Goal: Information Seeking & Learning: Learn about a topic

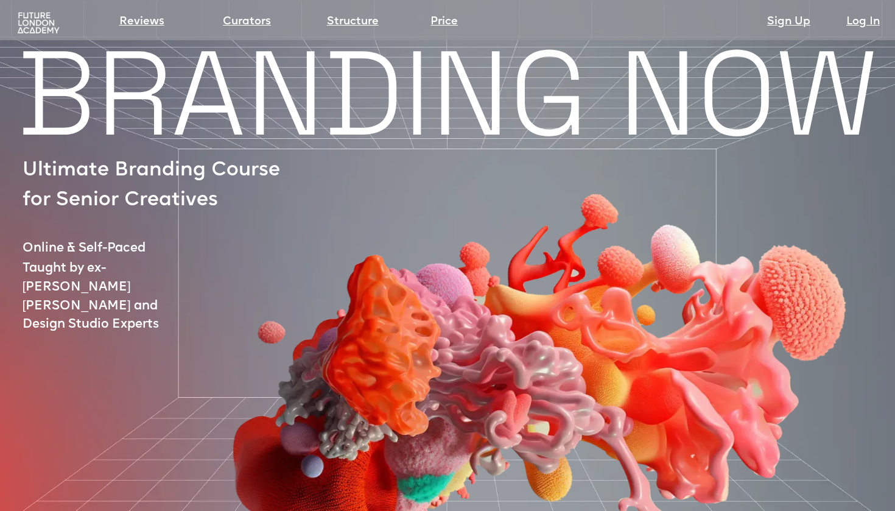
scroll to position [13, 0]
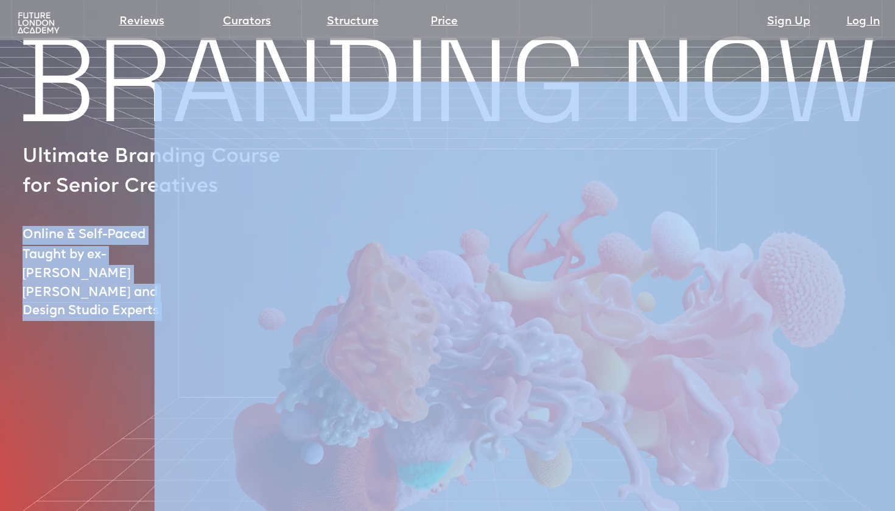
drag, startPoint x: 26, startPoint y: 231, endPoint x: 186, endPoint y: 267, distance: 163.9
click at [186, 267] on div "BRANDING NOW Ultimate Branding Course for Senior Creatives Online & Self-Paced …" at bounding box center [447, 422] width 895 height 771
copy div "Online & Self-Paced Taught by ex-Wolff Olins and Design Studio Experts"
click at [188, 267] on img at bounding box center [532, 298] width 754 height 542
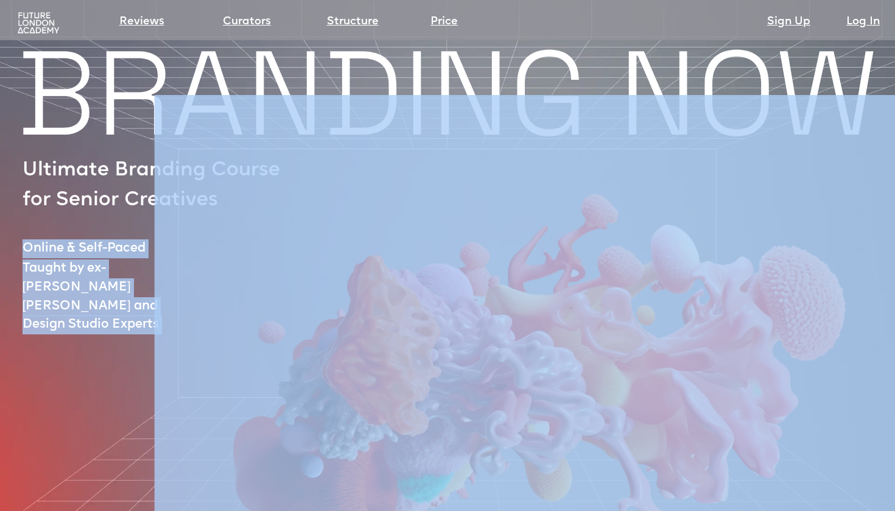
scroll to position [0, 0]
click at [423, 173] on img at bounding box center [532, 312] width 754 height 542
click at [218, 184] on img at bounding box center [532, 312] width 754 height 542
click at [198, 200] on img at bounding box center [532, 312] width 754 height 542
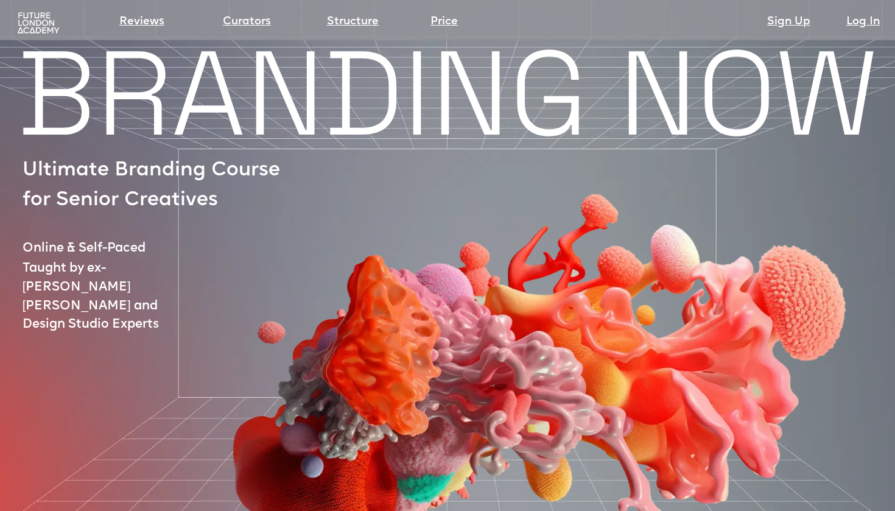
click at [30, 173] on p "Ultimate Branding Course for Senior Creatives" at bounding box center [157, 185] width 268 height 59
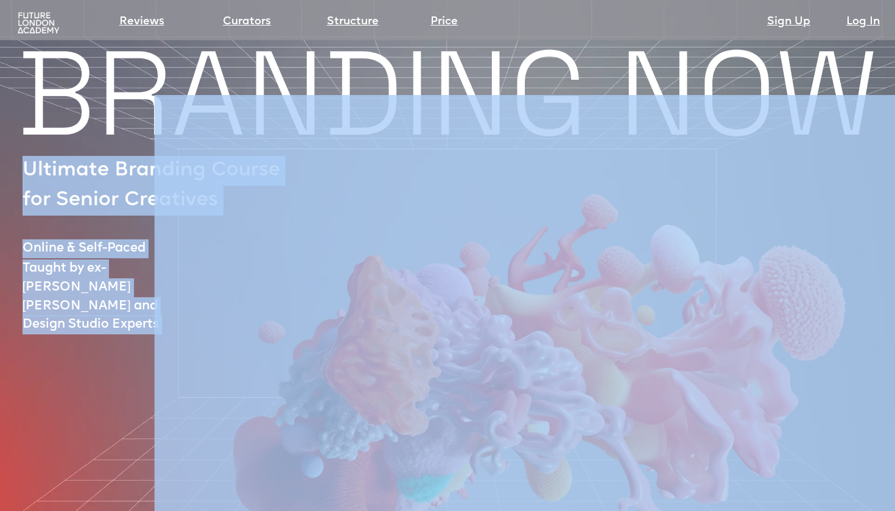
drag, startPoint x: 24, startPoint y: 172, endPoint x: 214, endPoint y: 197, distance: 190.9
click at [213, 197] on div "BRANDING NOW Ultimate Branding Course for Senior Creatives Online & Self-Paced …" at bounding box center [447, 436] width 895 height 771
copy div "Ultimate Branding Course for Senior Creatives Online & Self-Paced Taught by ex-…"
click at [441, 195] on img at bounding box center [532, 312] width 754 height 542
click at [376, 192] on img at bounding box center [532, 312] width 754 height 542
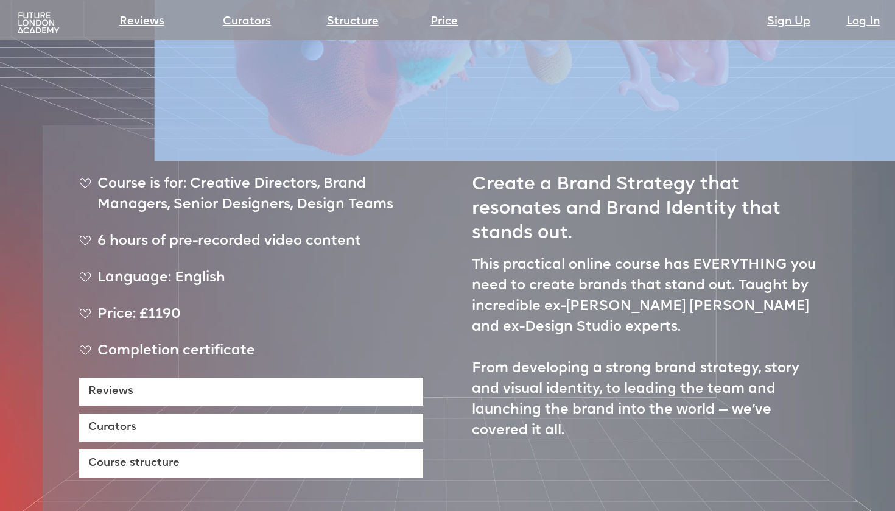
scroll to position [412, 0]
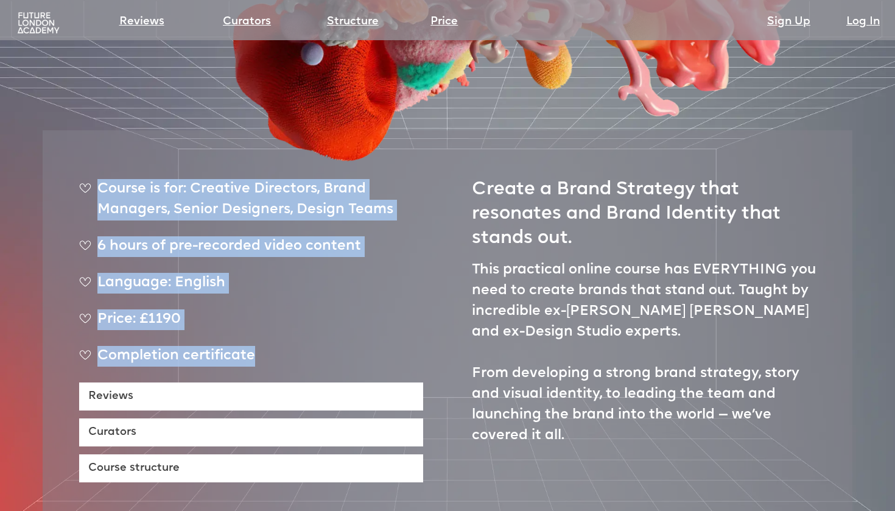
drag, startPoint x: 257, startPoint y: 316, endPoint x: 78, endPoint y: 144, distance: 248.8
click at [78, 144] on div "Course is for: Creative Directors, Brand Managers, Senior Designers, Design Tea…" at bounding box center [447, 336] width 809 height 413
copy ul "Course is for: Creative Directors, Brand Managers, Senior Designers, Design Tea…"
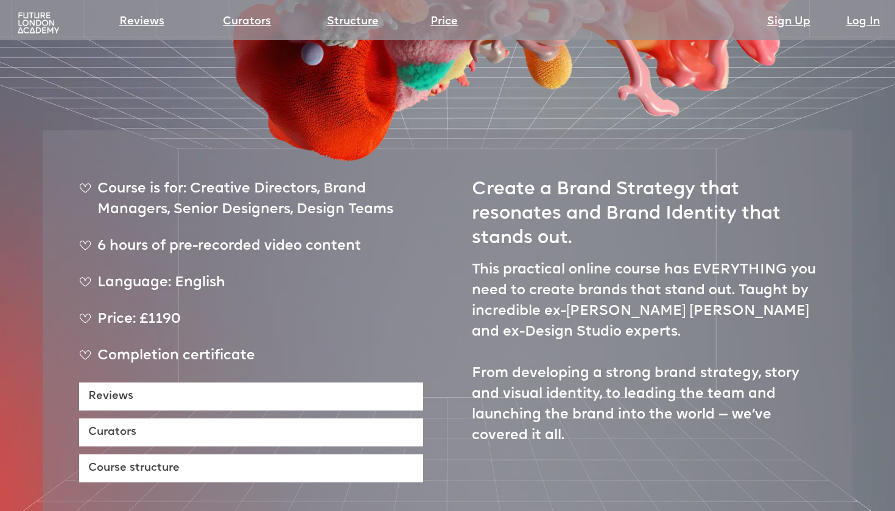
click at [128, 179] on div "Course is for: Creative Directors, Brand Managers, Senior Designers, Design Tea…" at bounding box center [251, 204] width 344 height 51
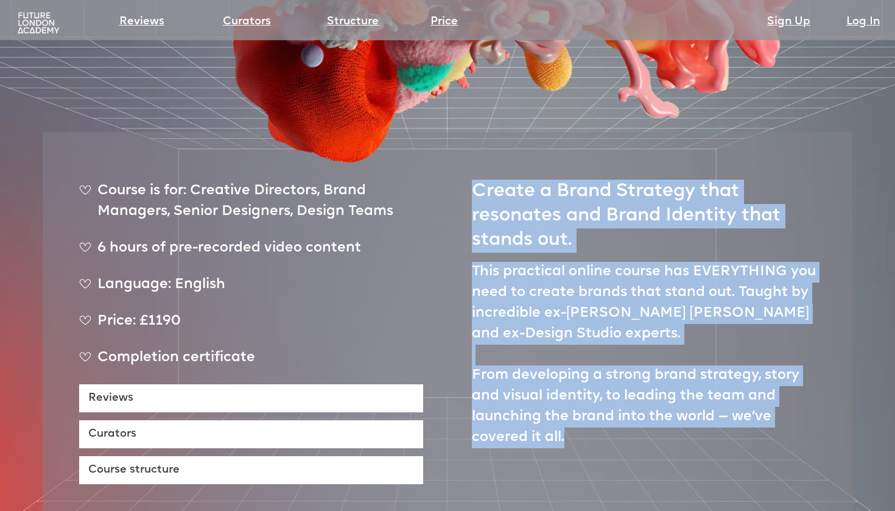
drag, startPoint x: 470, startPoint y: 153, endPoint x: 611, endPoint y: 386, distance: 273.1
click at [611, 386] on div "Course is for: Creative Directors, Brand Managers, Senior Designers, Design Tea…" at bounding box center [447, 338] width 809 height 413
copy div "Create a Brand Strategy that resonates and Brand Identity that stands out. This…"
click at [453, 247] on div "Course is for: Creative Directors, Brand Managers, Senior Designers, Design Tea…" at bounding box center [447, 338] width 809 height 413
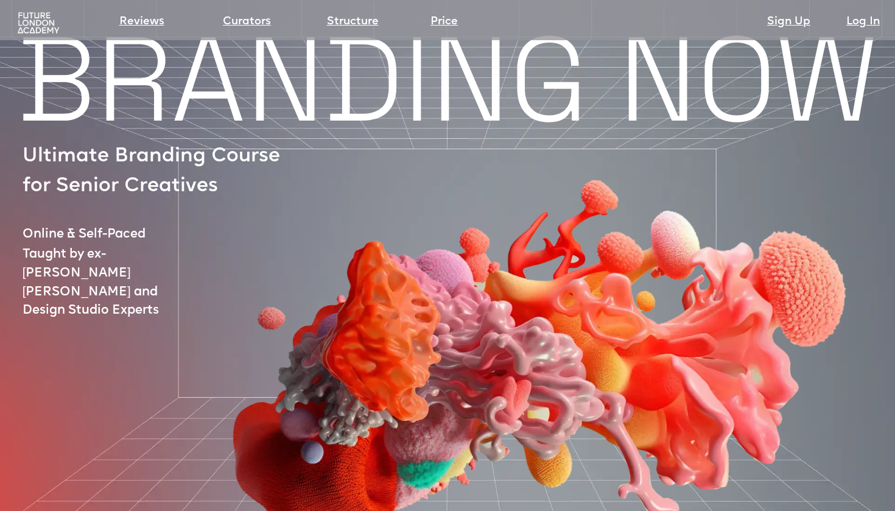
scroll to position [0, 0]
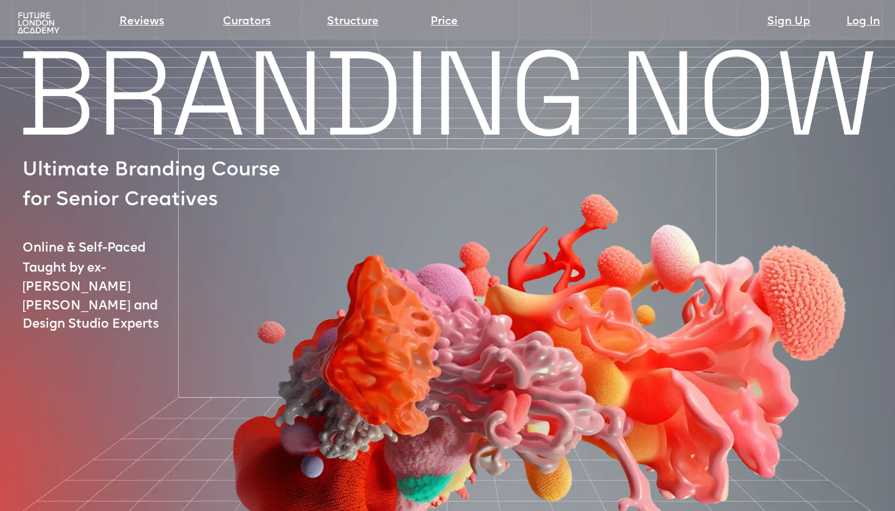
drag, startPoint x: 463, startPoint y: 304, endPoint x: 555, endPoint y: 3, distance: 314.4
click at [718, 144] on img at bounding box center [532, 312] width 754 height 542
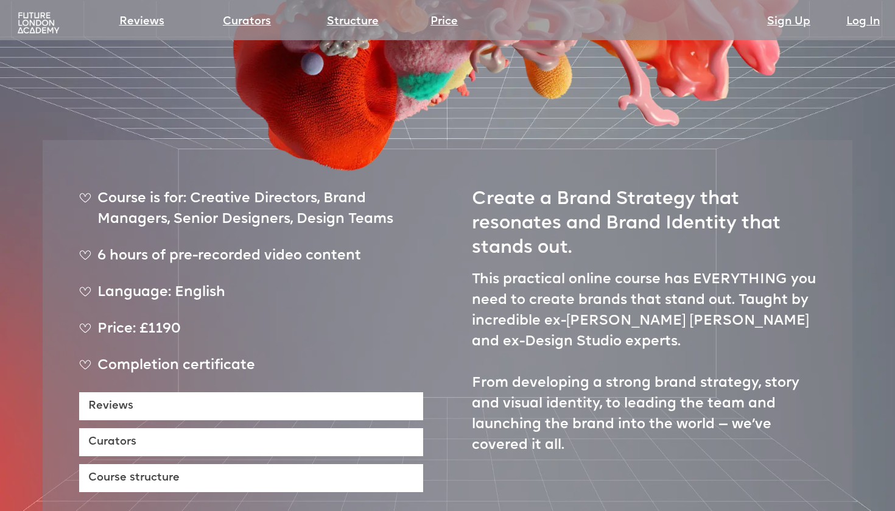
scroll to position [754, 0]
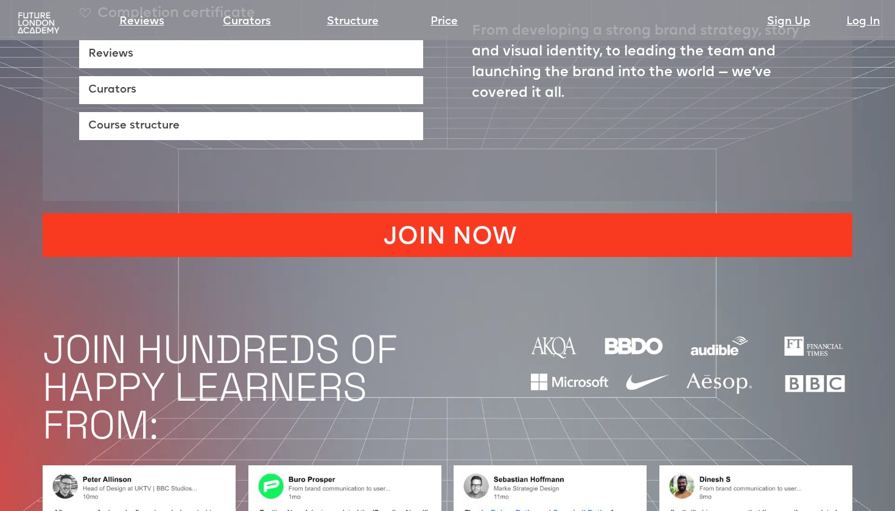
click at [505, 213] on link "JOIN NOW" at bounding box center [447, 235] width 809 height 44
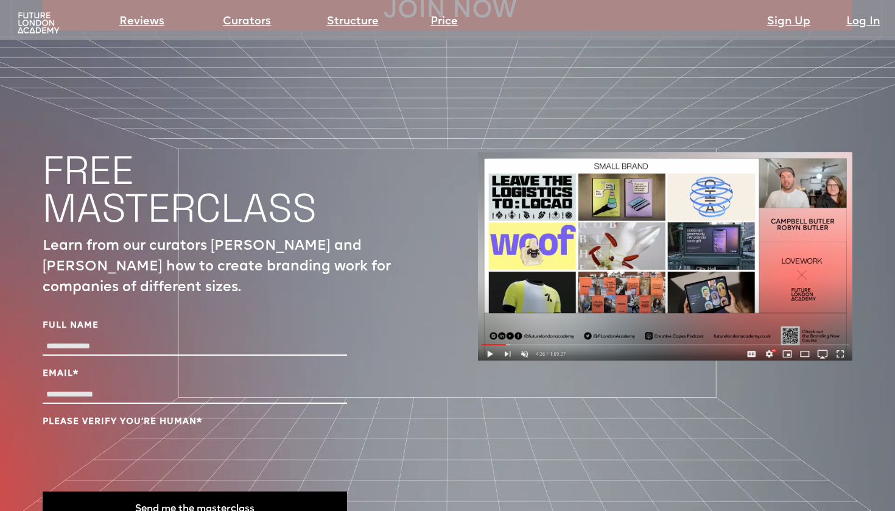
scroll to position [4190, 0]
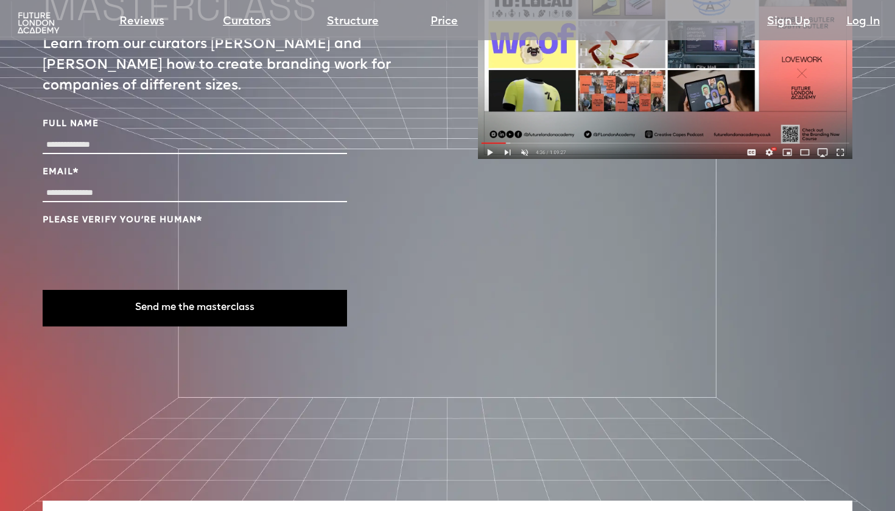
click at [480, 119] on div at bounding box center [665, 143] width 374 height 385
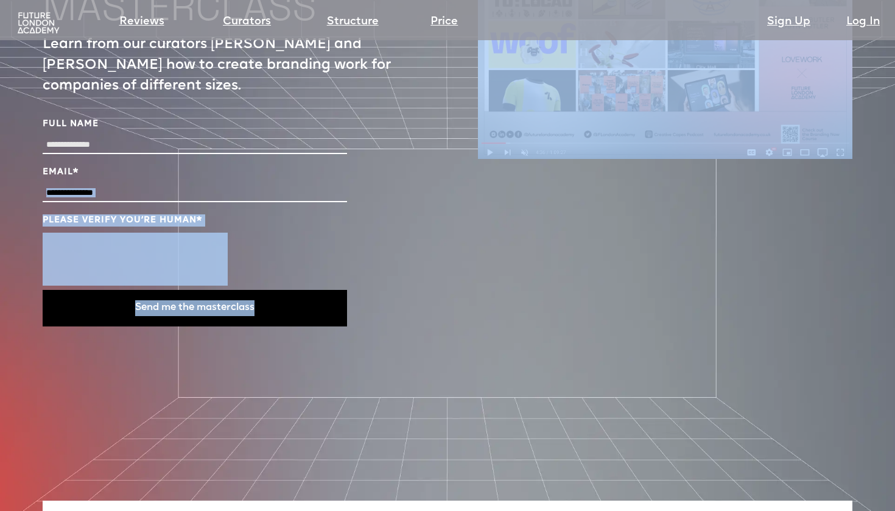
drag, startPoint x: 421, startPoint y: 137, endPoint x: 537, endPoint y: 174, distance: 122.0
click at [537, 174] on div "FREE MASTERCLASS Learn from our curators Campbell and Robyn Butler how to creat…" at bounding box center [447, 143] width 809 height 629
click at [537, 174] on div at bounding box center [665, 143] width 374 height 385
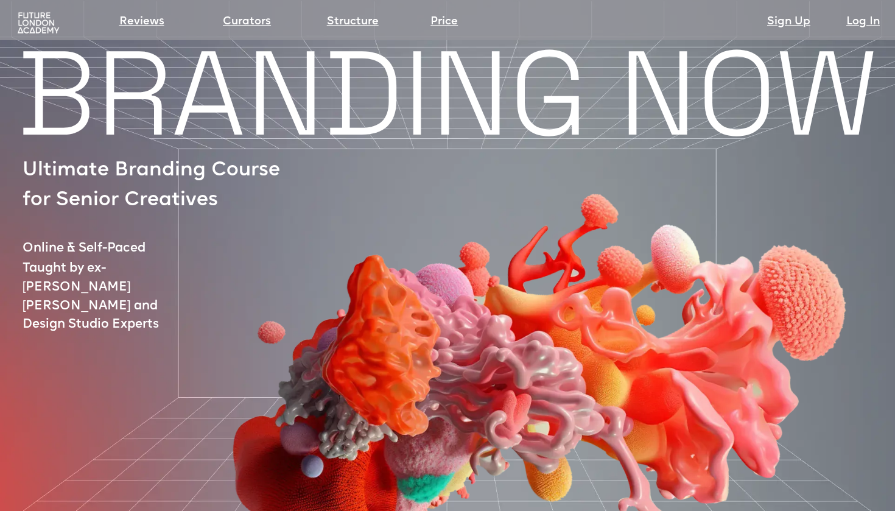
scroll to position [0, 0]
click at [24, 13] on img at bounding box center [38, 23] width 46 height 23
click at [77, 35] on section "Reviews Curators Structure Price Sign Up Log In" at bounding box center [447, 20] width 895 height 40
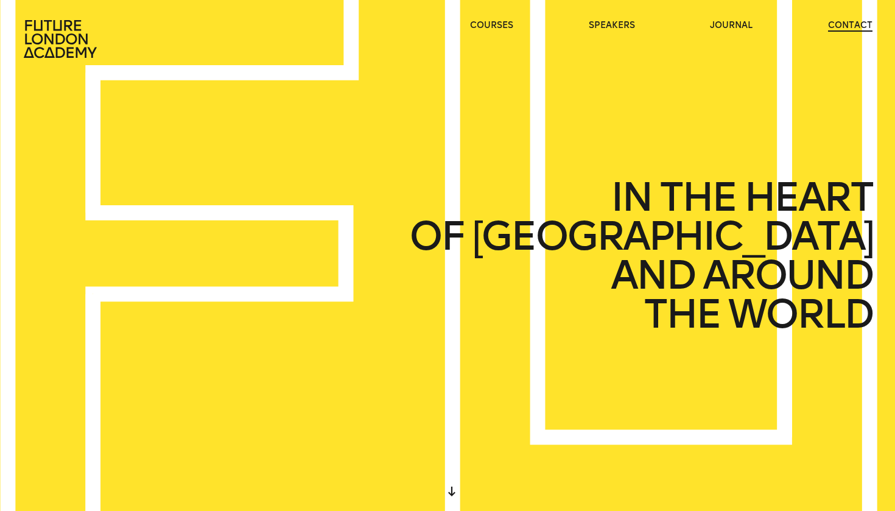
click at [851, 25] on link "contact" at bounding box center [850, 25] width 44 height 12
